Goal: Task Accomplishment & Management: Manage account settings

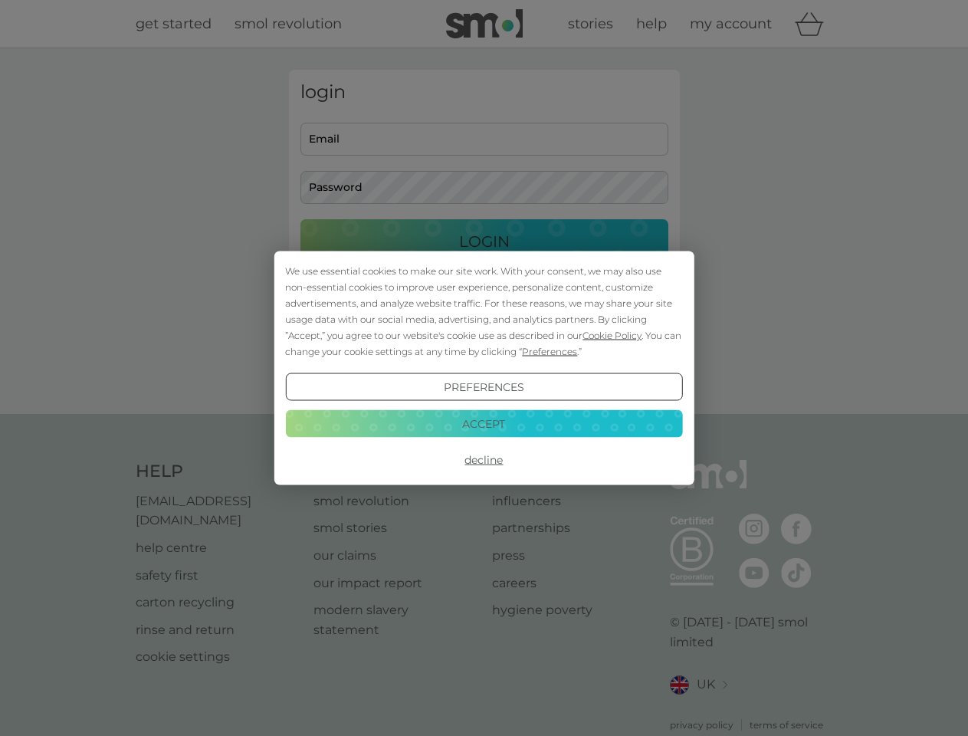
click at [612, 335] on span "Cookie Policy" at bounding box center [612, 335] width 59 height 11
click at [548, 351] on div "login Email Password Login ● ● ● ● ● ● ● ● ● ● ● ● ● ● ● ● ● ● ● ● ● ● ● ● ● ● …" at bounding box center [484, 231] width 391 height 323
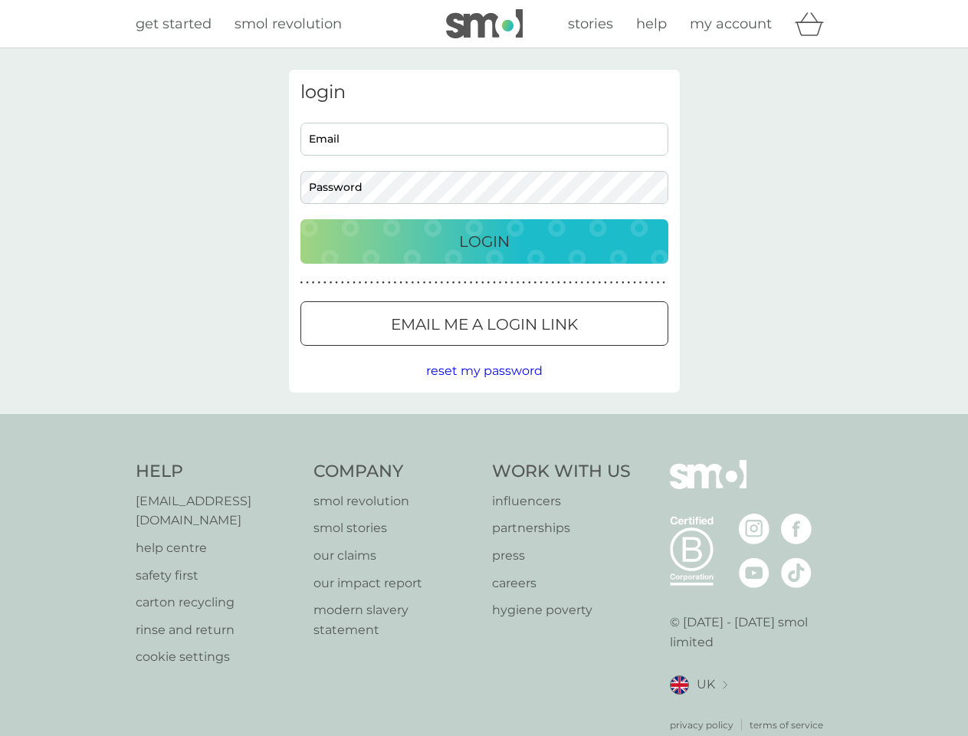
click at [484, 387] on div "login Email Password Login ● ● ● ● ● ● ● ● ● ● ● ● ● ● ● ● ● ● ● ● ● ● ● ● ● ● …" at bounding box center [484, 231] width 391 height 323
click at [484, 460] on div "Help [EMAIL_ADDRESS][DOMAIN_NAME] help centre safety first carton recycling rin…" at bounding box center [485, 596] width 698 height 272
click at [484, 423] on div "Help [EMAIL_ADDRESS][DOMAIN_NAME] help centre safety first carton recycling rin…" at bounding box center [484, 596] width 968 height 364
